Goal: Task Accomplishment & Management: Manage account settings

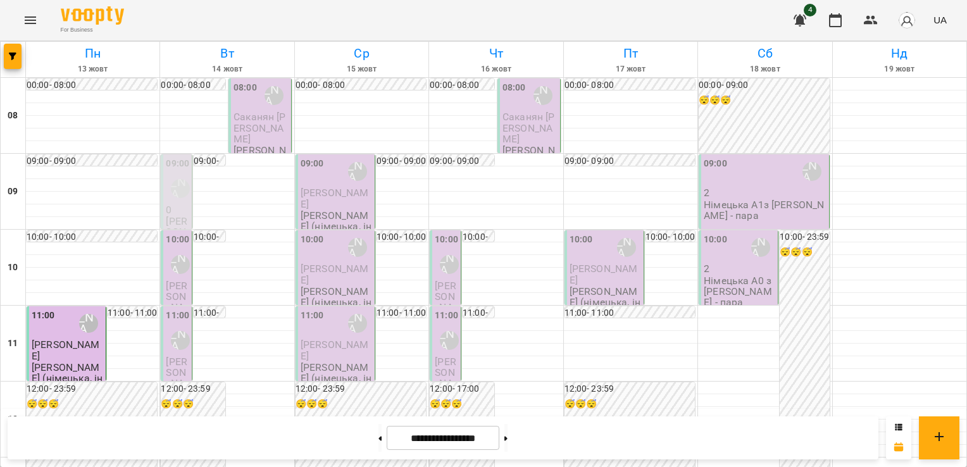
click at [54, 332] on div "11:00 [PERSON_NAME] (н)" at bounding box center [68, 323] width 72 height 29
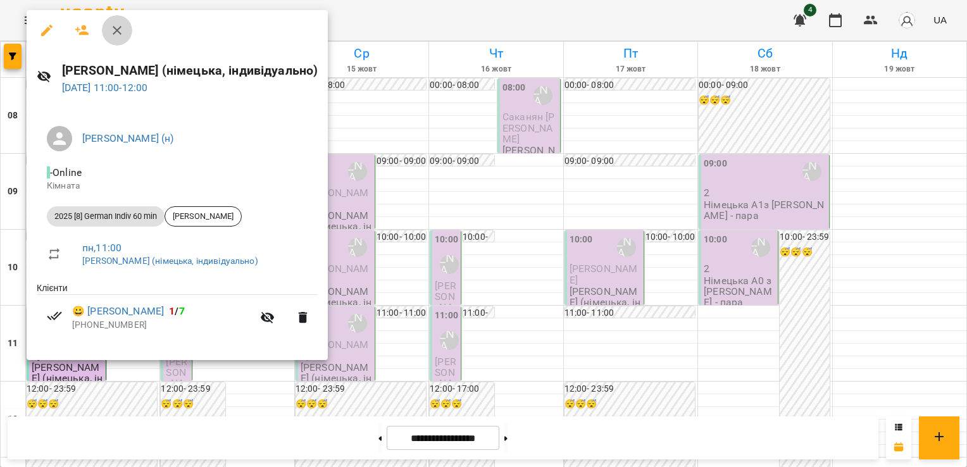
click at [116, 31] on icon "button" at bounding box center [117, 30] width 9 height 9
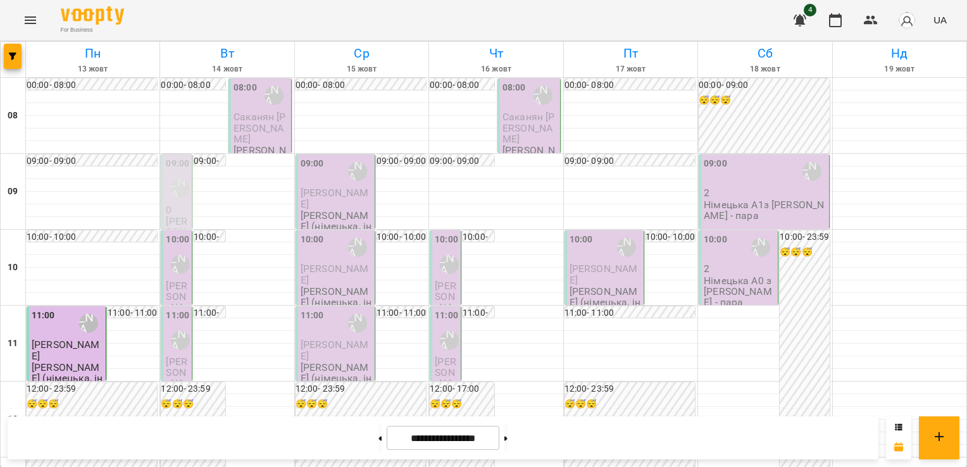
click at [249, 108] on div "08:00" at bounding box center [245, 95] width 23 height 29
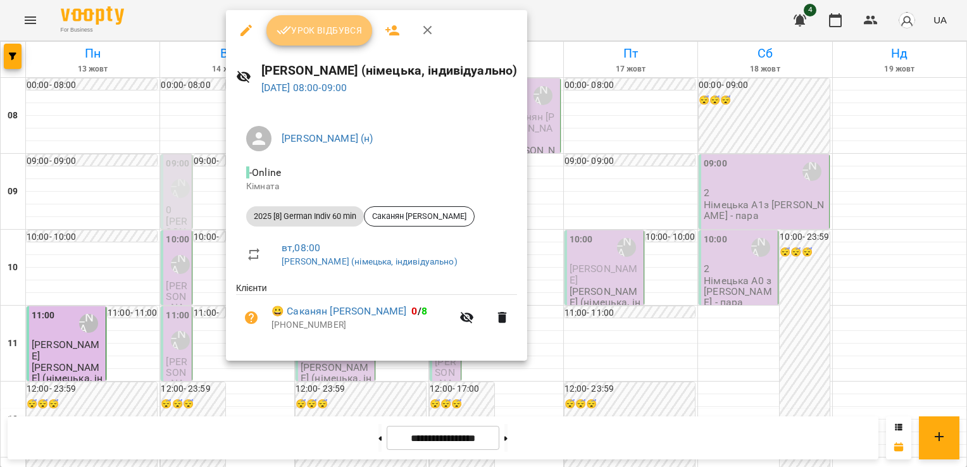
click at [311, 32] on span "Урок відбувся" at bounding box center [320, 30] width 86 height 15
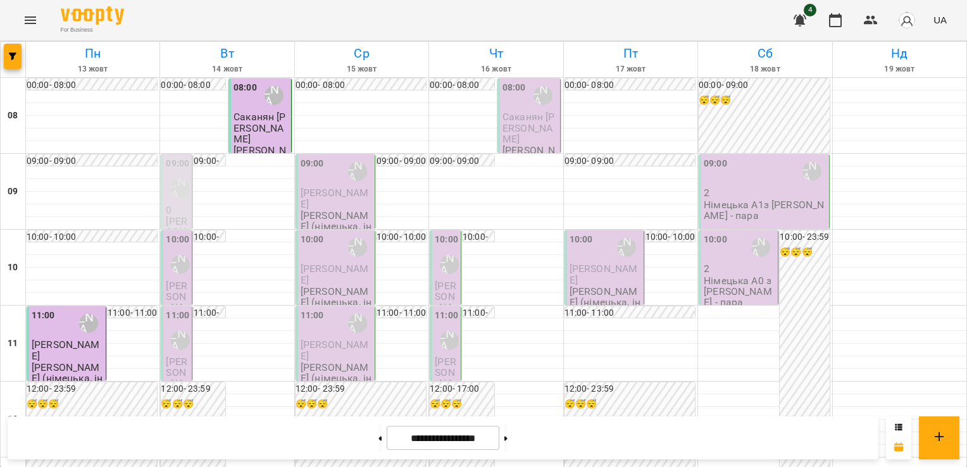
click at [258, 125] on span "Саканян [PERSON_NAME]" at bounding box center [260, 128] width 52 height 34
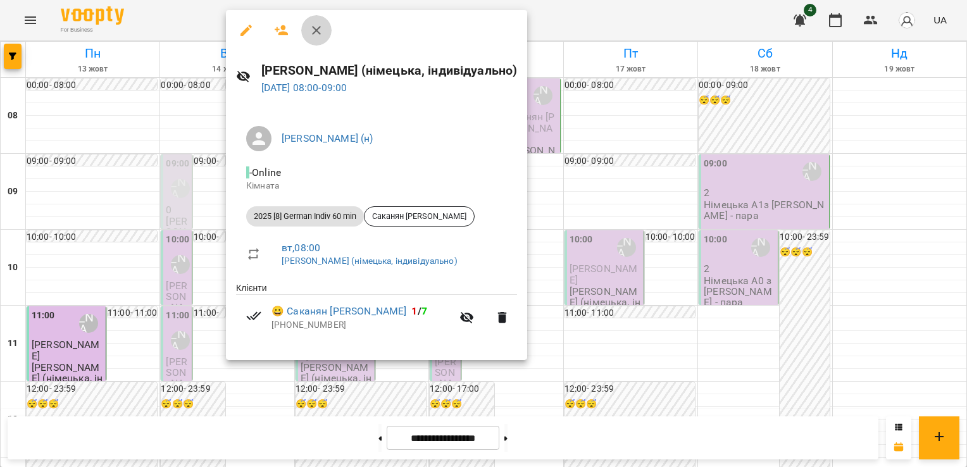
click at [316, 35] on icon "button" at bounding box center [316, 30] width 15 height 15
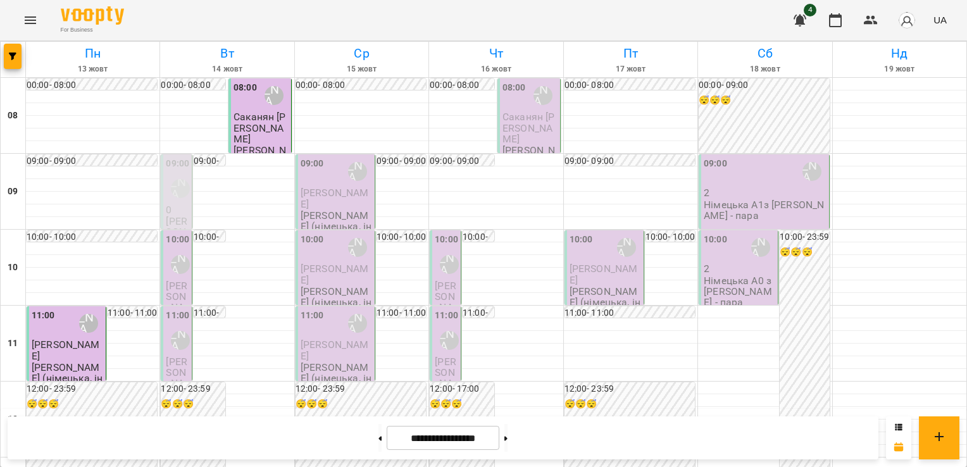
click at [167, 188] on div "[PERSON_NAME] (н)" at bounding box center [180, 188] width 29 height 29
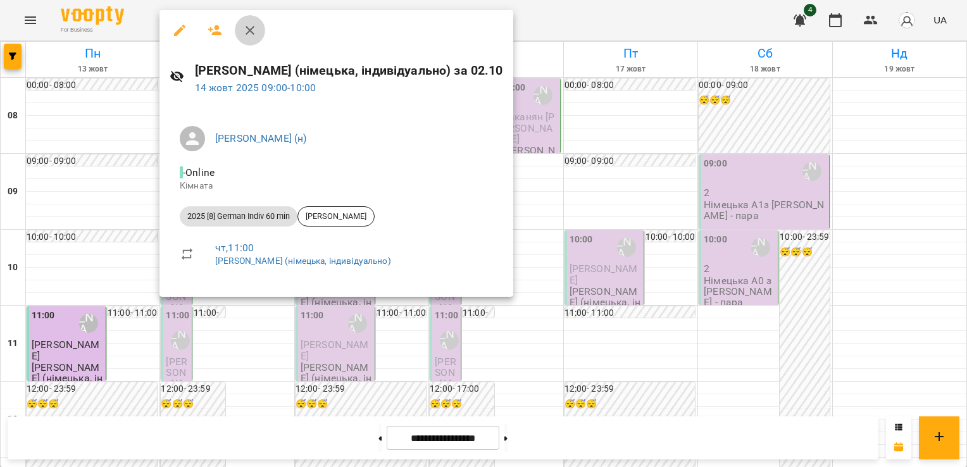
click at [249, 22] on button "button" at bounding box center [250, 30] width 30 height 30
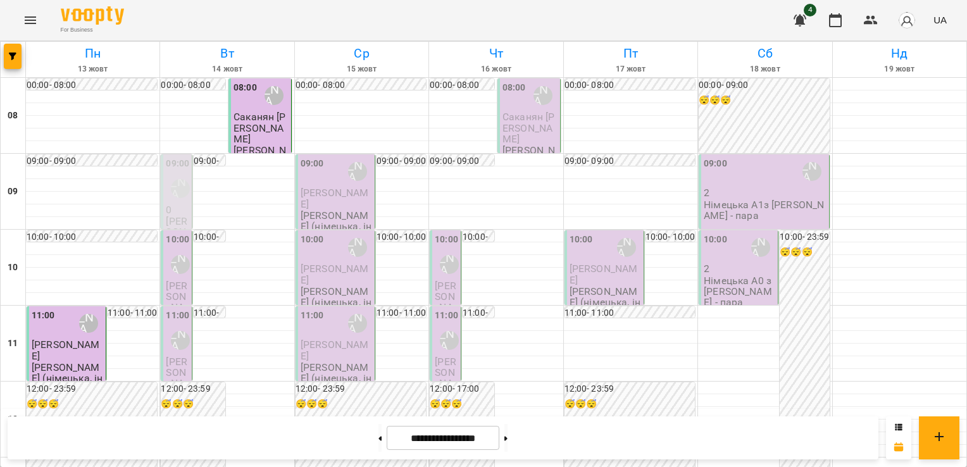
click at [171, 277] on div "[PERSON_NAME] (н)" at bounding box center [180, 264] width 29 height 29
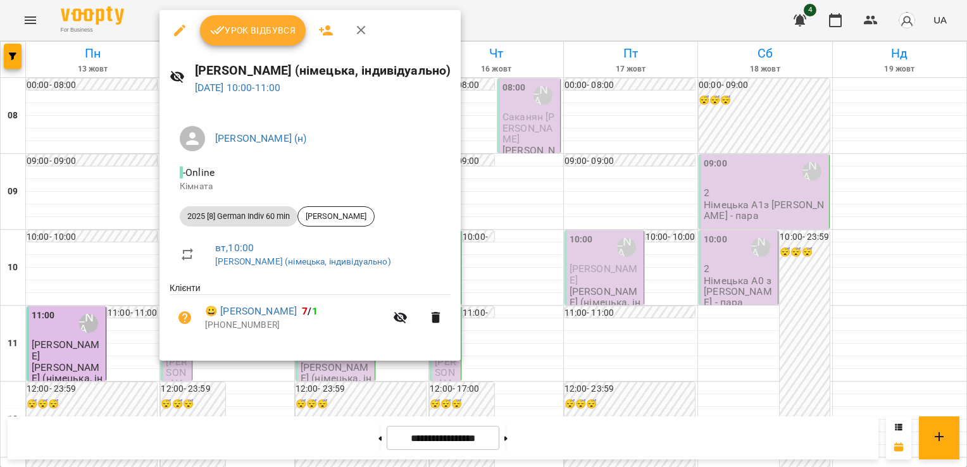
click at [238, 32] on span "Урок відбувся" at bounding box center [253, 30] width 86 height 15
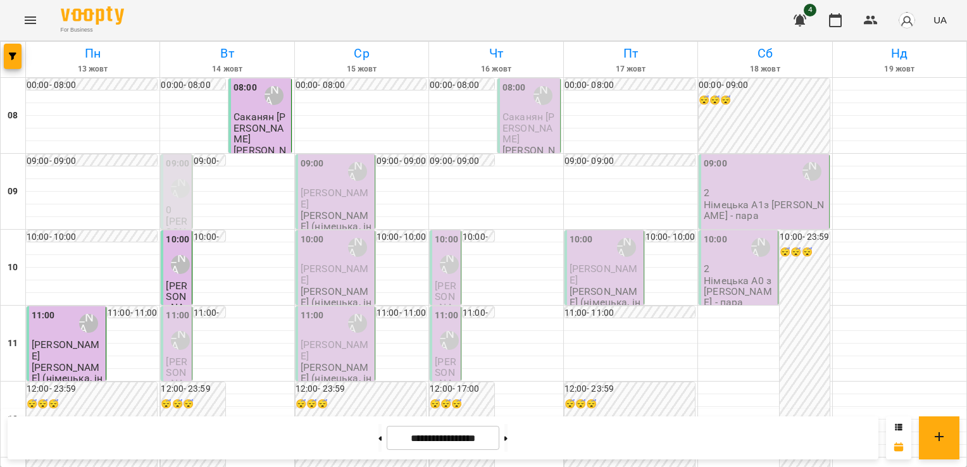
click at [261, 125] on span "Саканян [PERSON_NAME]" at bounding box center [260, 128] width 52 height 34
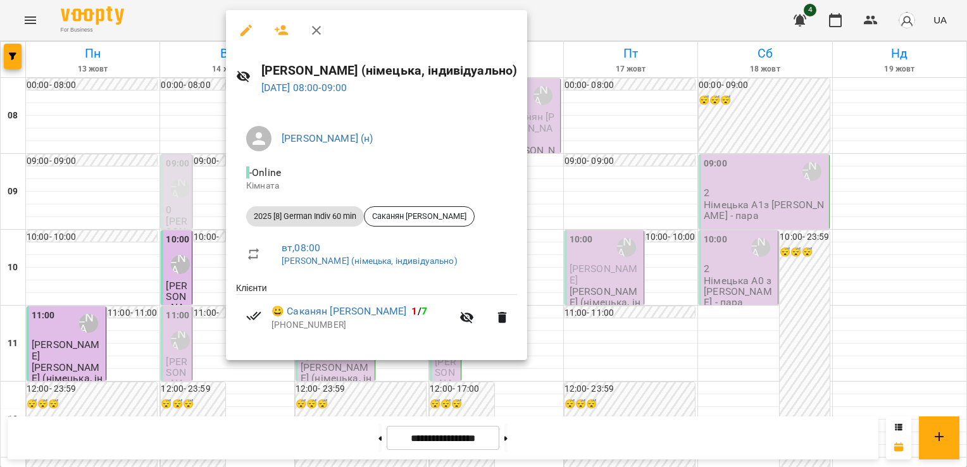
click at [135, 113] on div at bounding box center [483, 233] width 967 height 467
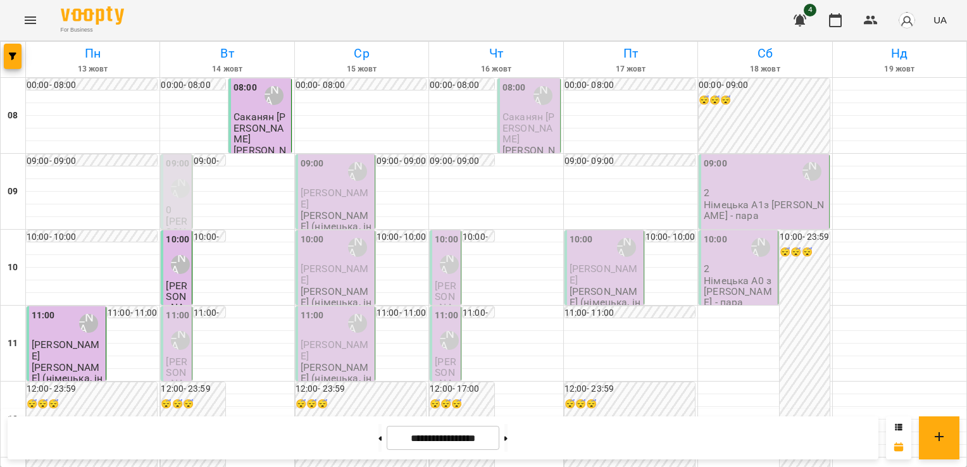
click at [174, 200] on div "[PERSON_NAME] (н)" at bounding box center [180, 188] width 29 height 29
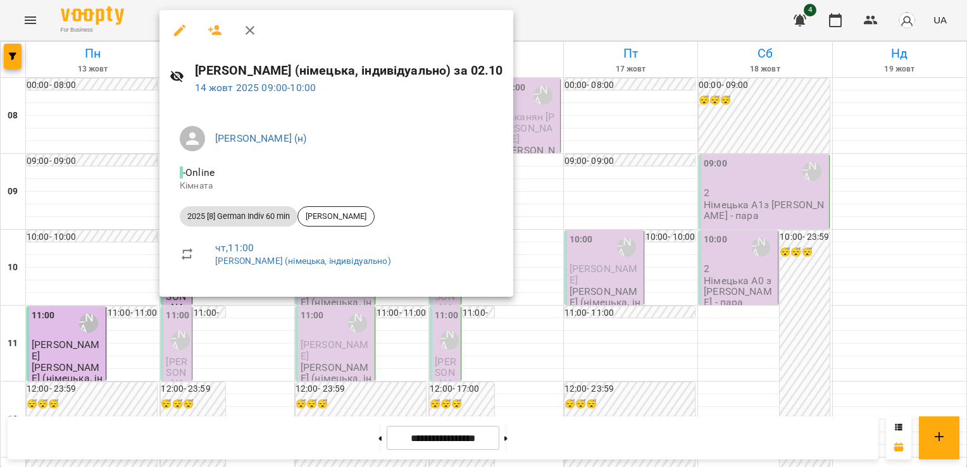
click at [98, 184] on div at bounding box center [483, 233] width 967 height 467
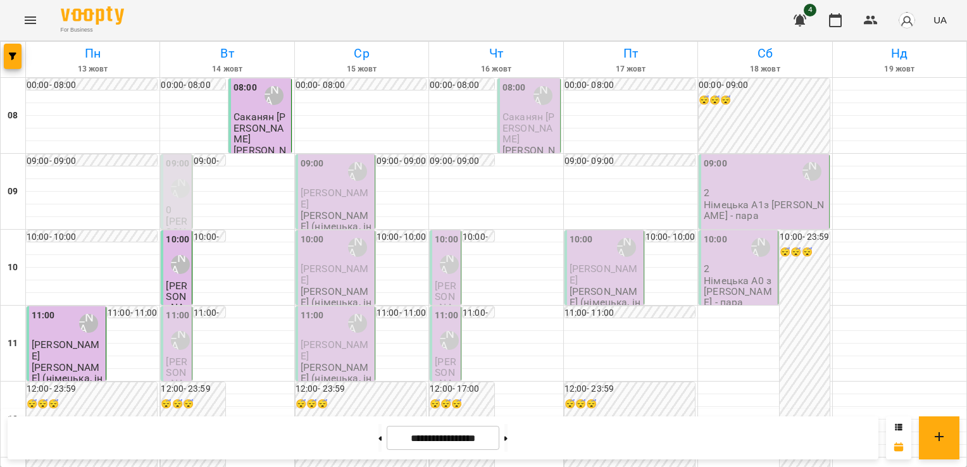
click at [166, 266] on div "[PERSON_NAME] (н)" at bounding box center [180, 264] width 29 height 29
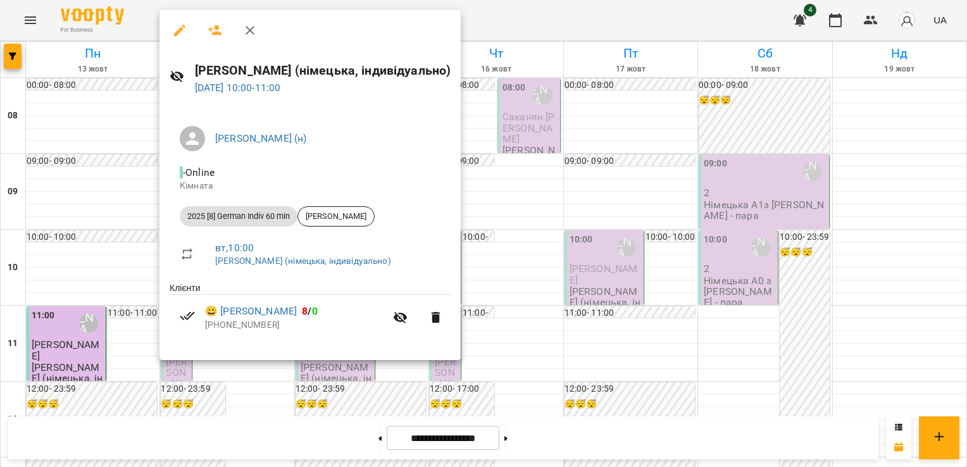
click at [106, 209] on div at bounding box center [483, 233] width 967 height 467
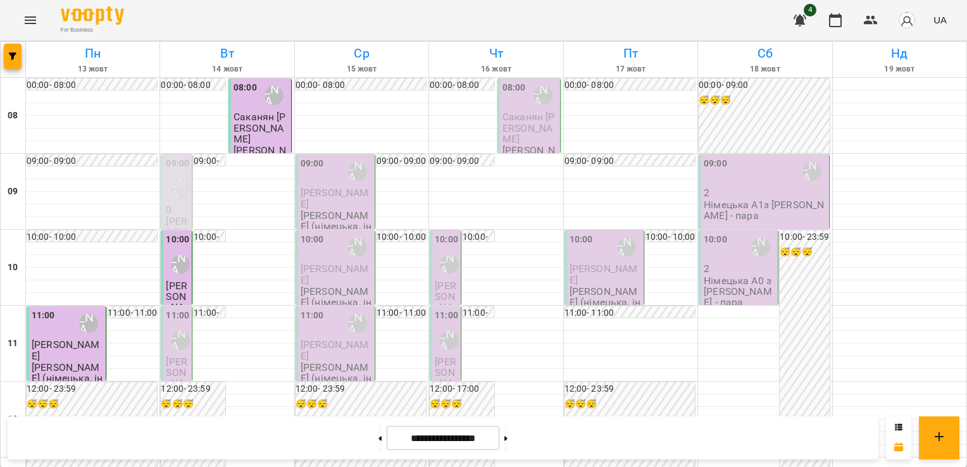
click at [174, 281] on span "[PERSON_NAME]" at bounding box center [177, 302] width 22 height 45
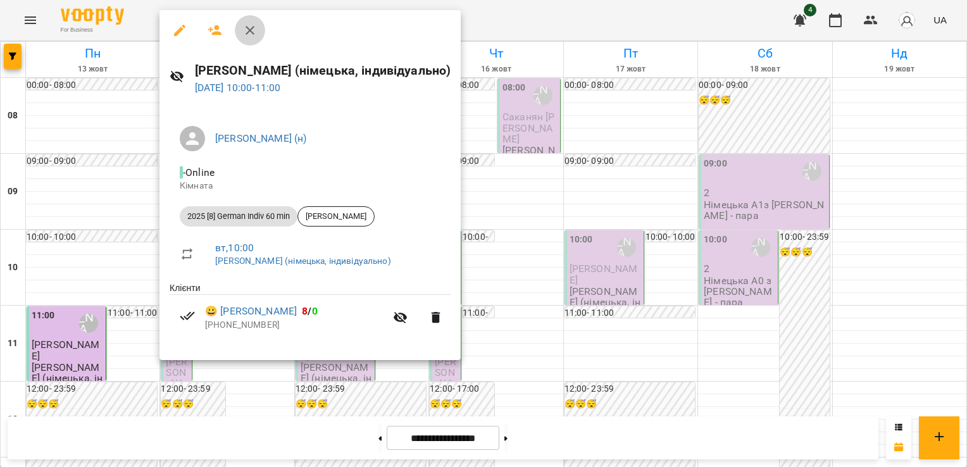
click at [248, 28] on icon "button" at bounding box center [250, 30] width 9 height 9
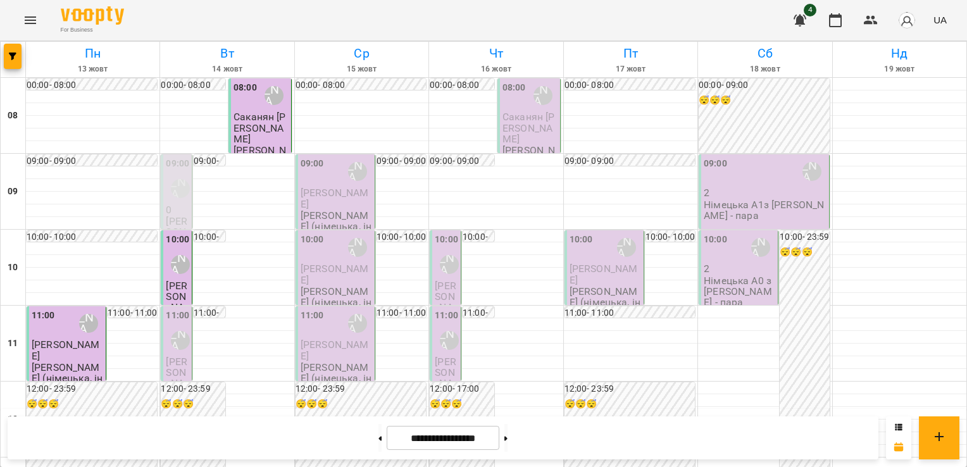
click at [167, 358] on span "[PERSON_NAME]" at bounding box center [177, 378] width 22 height 45
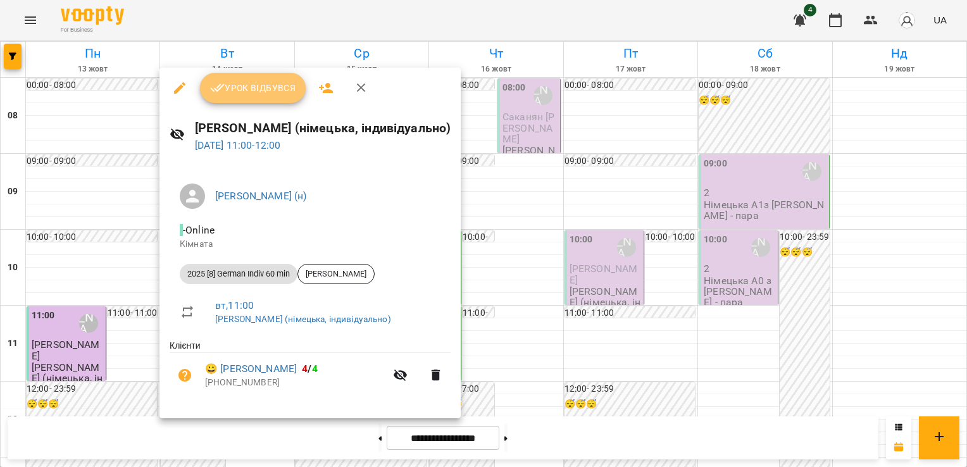
click at [227, 81] on span "Урок відбувся" at bounding box center [253, 87] width 86 height 15
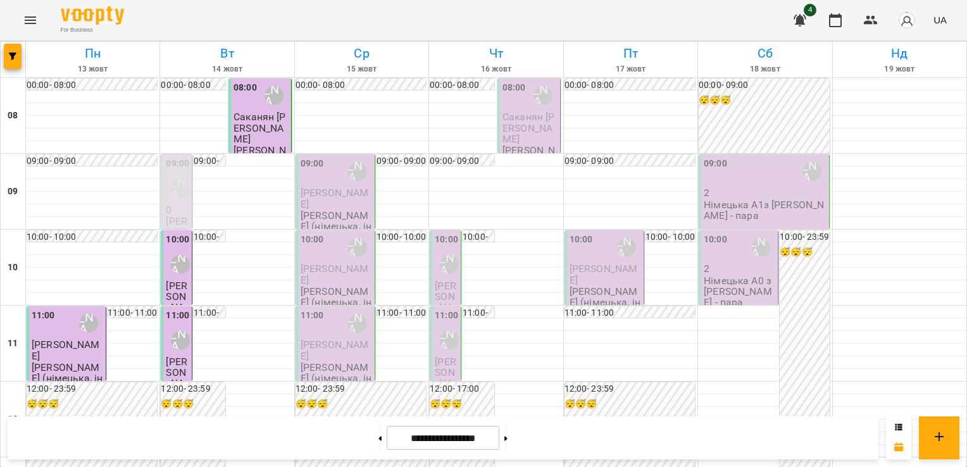
click at [172, 358] on span "[PERSON_NAME]" at bounding box center [177, 378] width 22 height 45
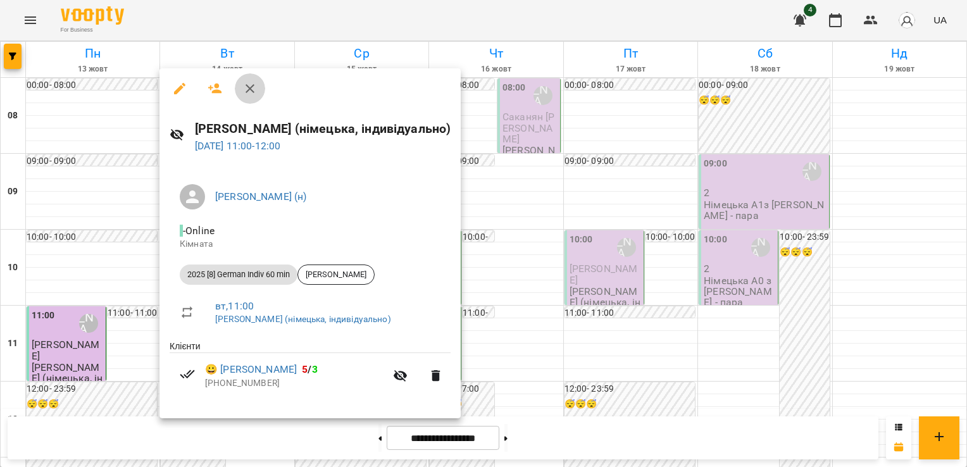
click at [252, 91] on icon "button" at bounding box center [250, 88] width 9 height 9
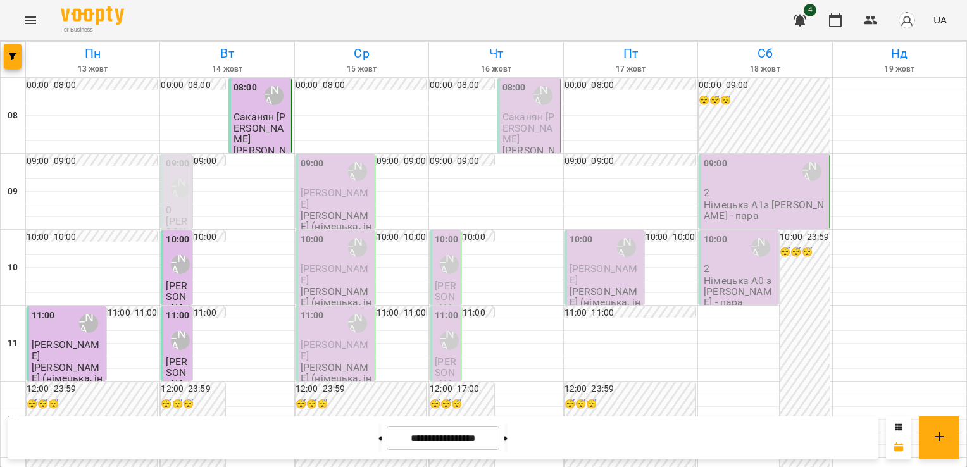
click at [177, 289] on span "[PERSON_NAME]" at bounding box center [177, 302] width 22 height 45
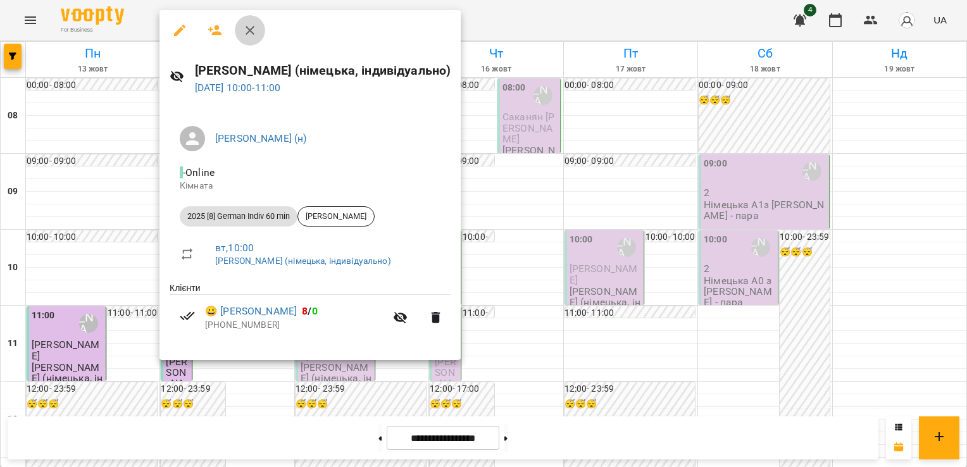
click at [254, 34] on icon "button" at bounding box center [249, 30] width 15 height 15
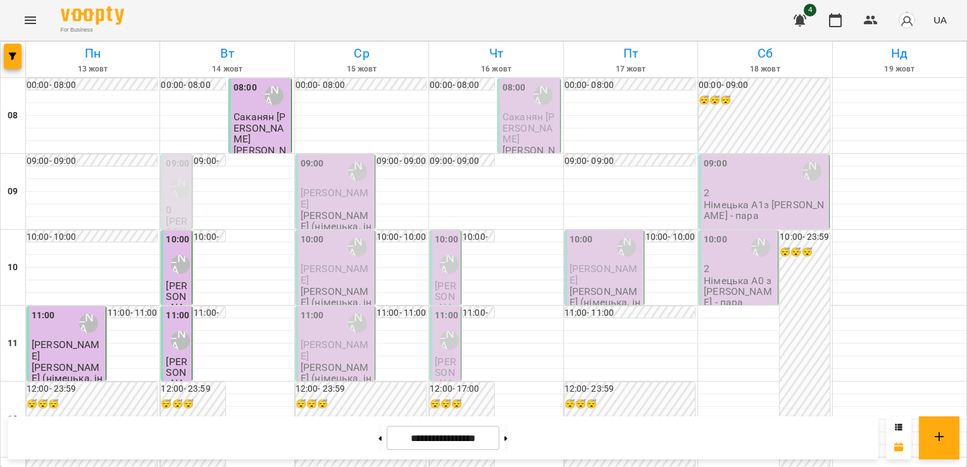
click at [180, 213] on p "0" at bounding box center [177, 209] width 23 height 11
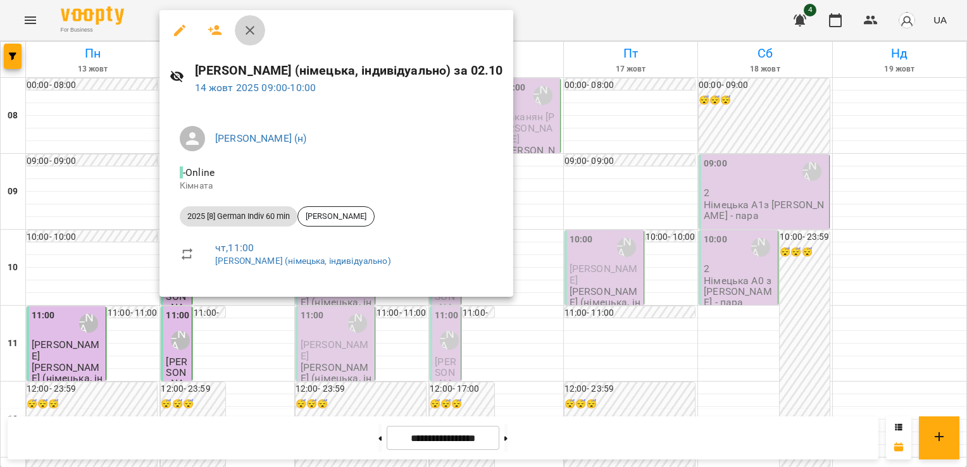
click at [247, 35] on icon "button" at bounding box center [249, 30] width 15 height 15
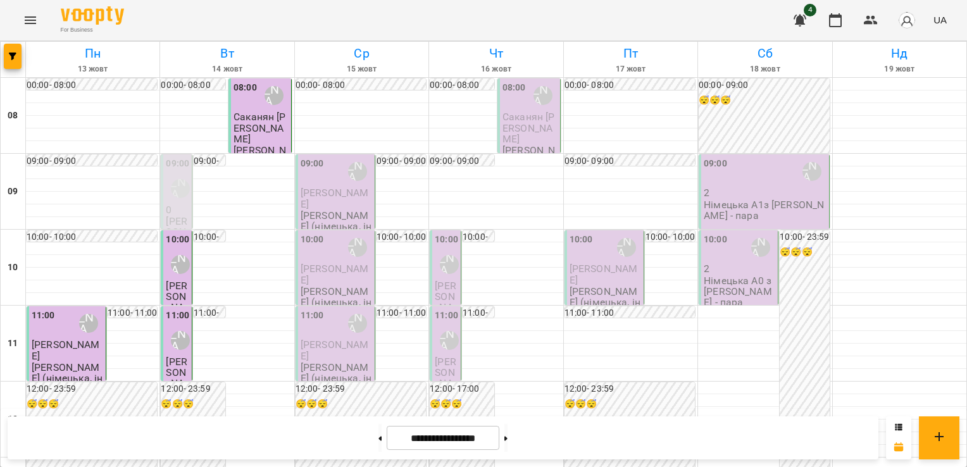
click at [250, 128] on span "Саканян [PERSON_NAME]" at bounding box center [260, 128] width 52 height 34
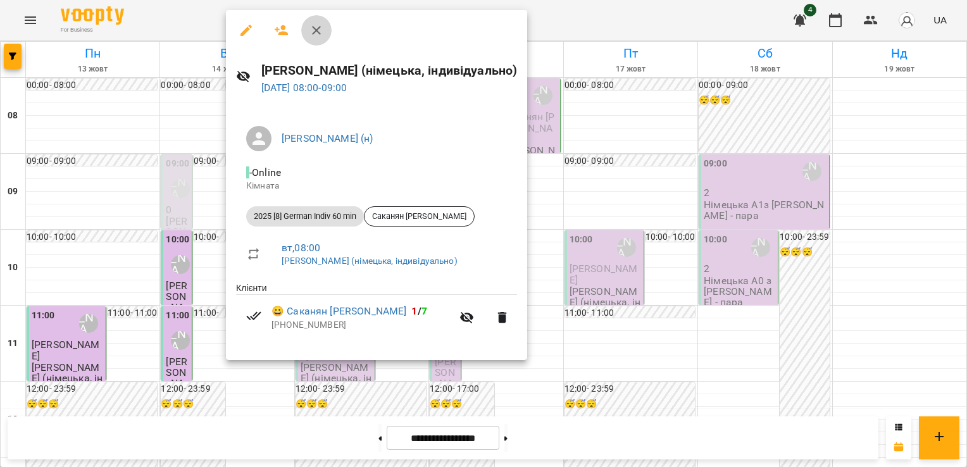
click at [317, 32] on icon "button" at bounding box center [316, 30] width 9 height 9
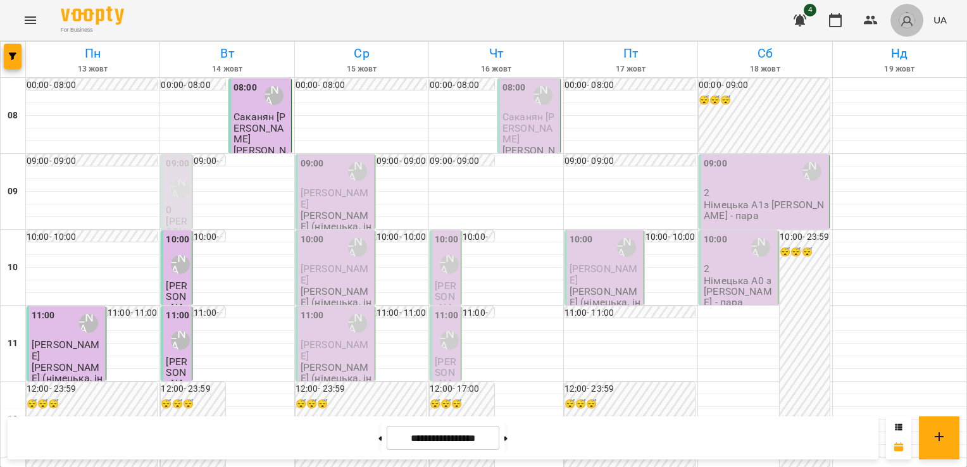
click at [911, 15] on img "button" at bounding box center [907, 20] width 18 height 18
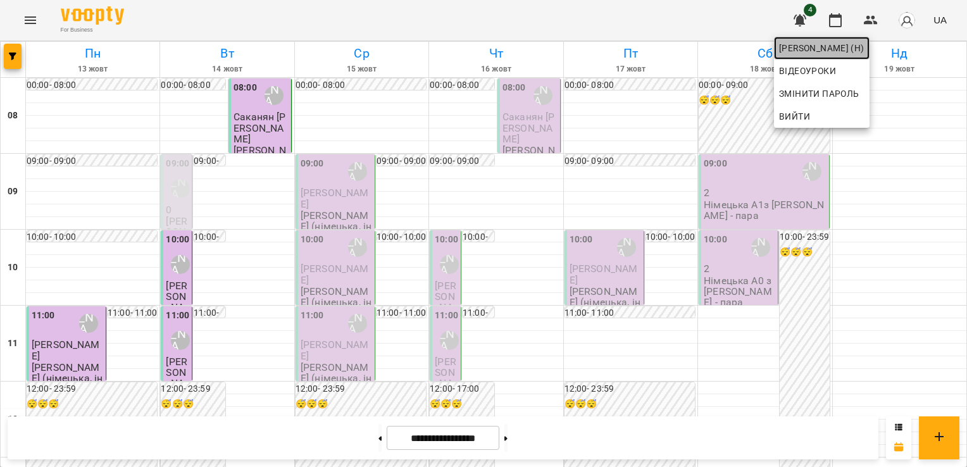
click at [861, 52] on span "[PERSON_NAME] (н)" at bounding box center [821, 48] width 85 height 15
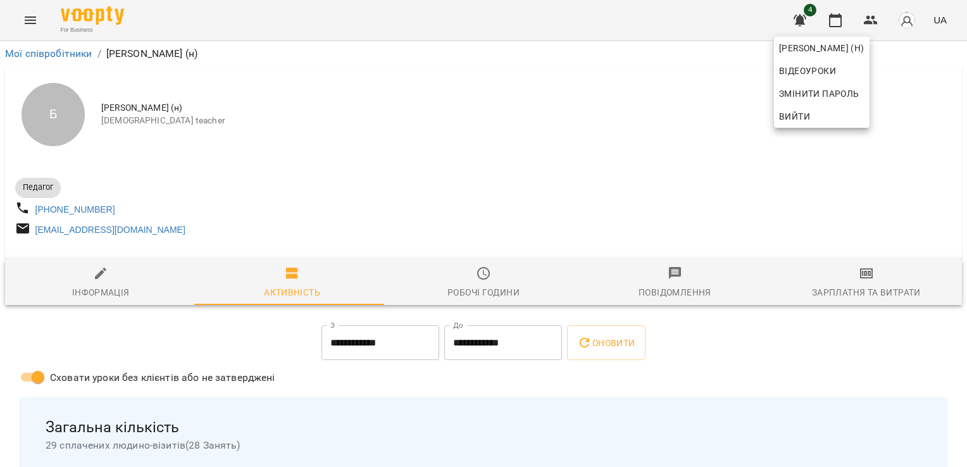
click at [842, 291] on div at bounding box center [483, 233] width 967 height 467
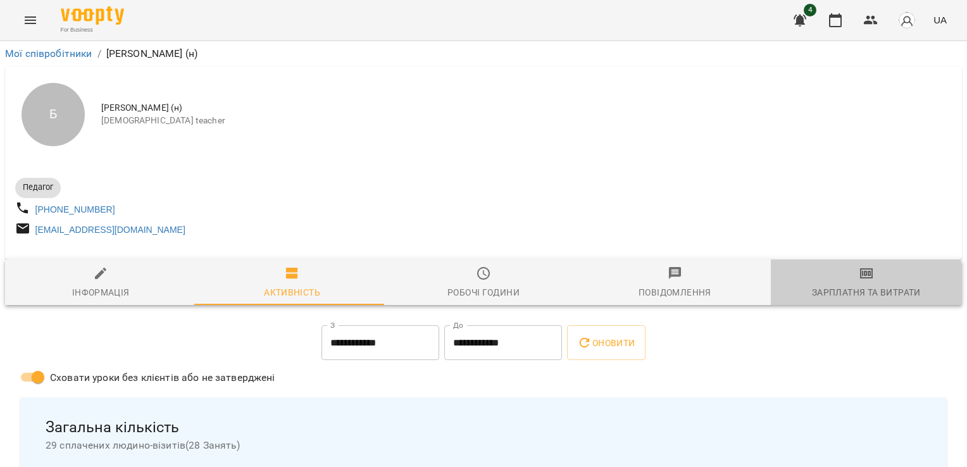
click at [842, 291] on div "Зарплатня та Витрати" at bounding box center [866, 292] width 109 height 15
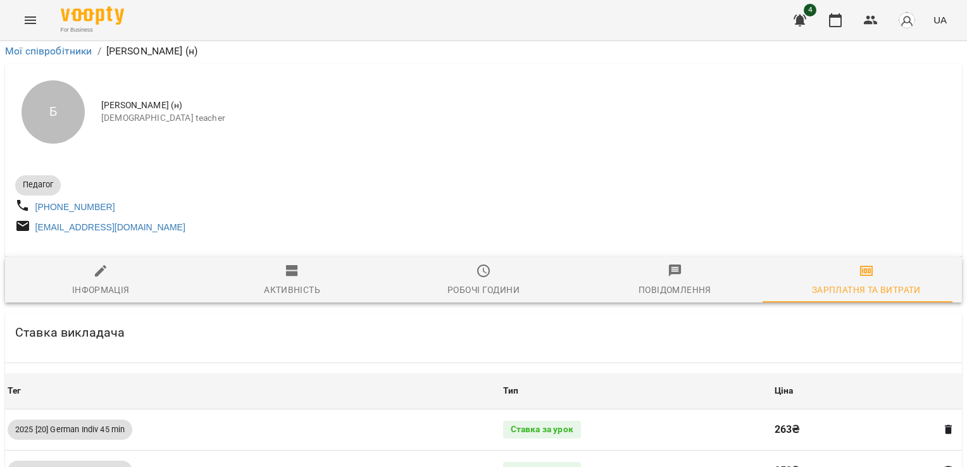
scroll to position [1170, 0]
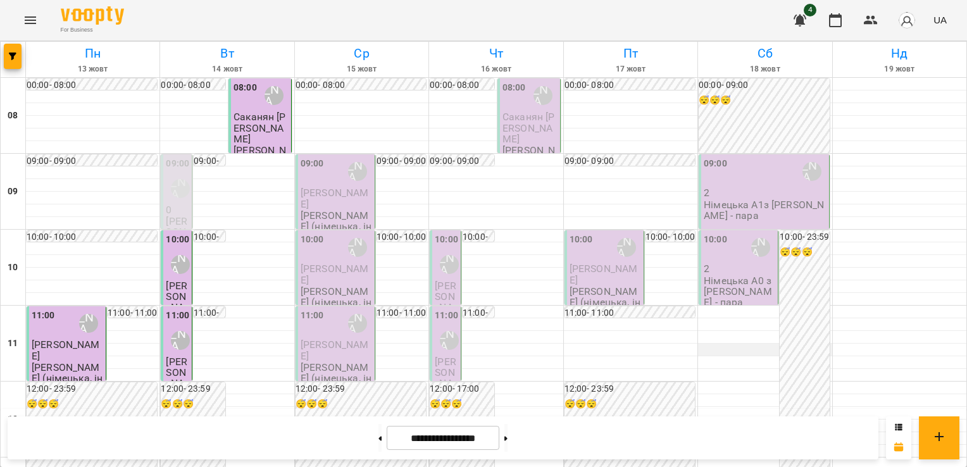
scroll to position [129, 0]
